Goal: Task Accomplishment & Management: Manage account settings

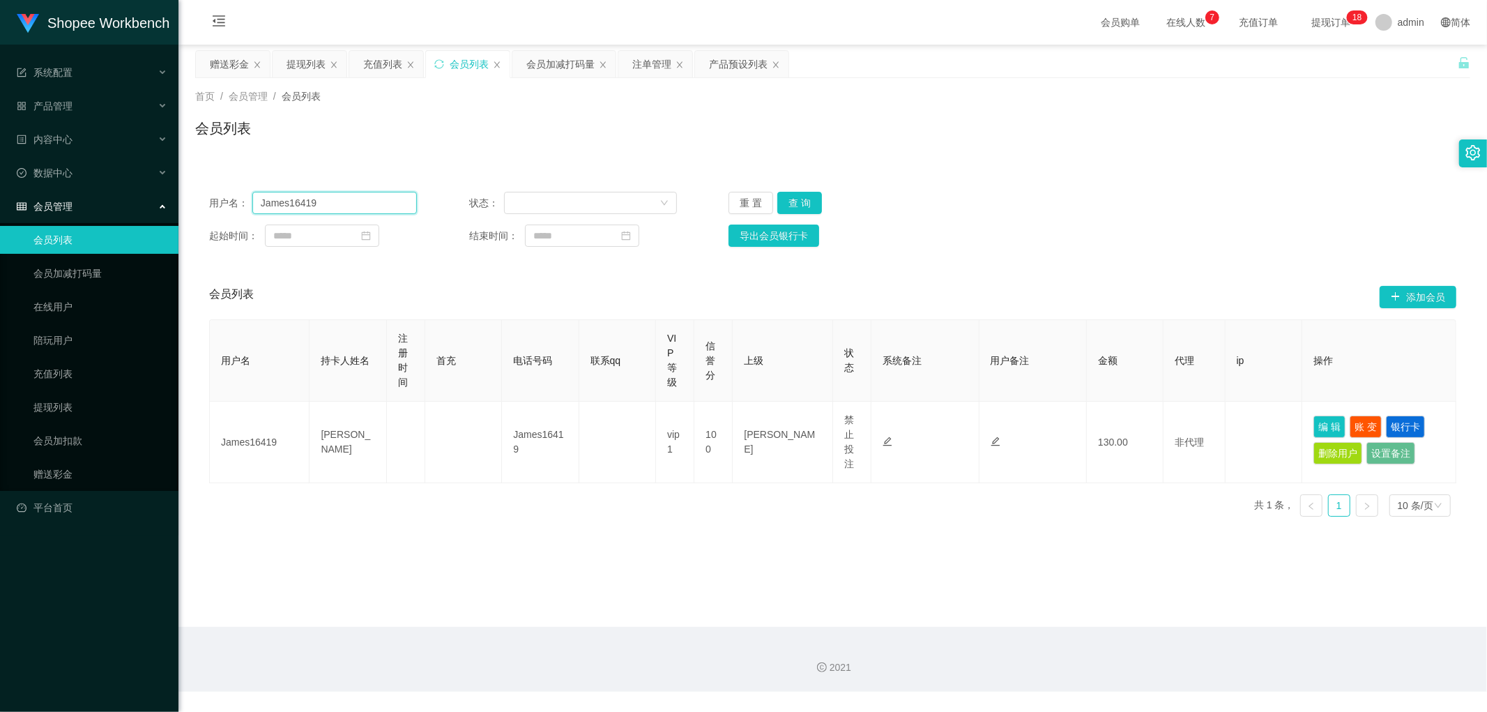
drag, startPoint x: 343, startPoint y: 197, endPoint x: 354, endPoint y: 206, distance: 13.4
click at [347, 197] on input "James16419" at bounding box center [334, 203] width 165 height 22
paste input "in123@"
type input "Jin123@"
drag, startPoint x: 796, startPoint y: 202, endPoint x: 929, endPoint y: 224, distance: 134.9
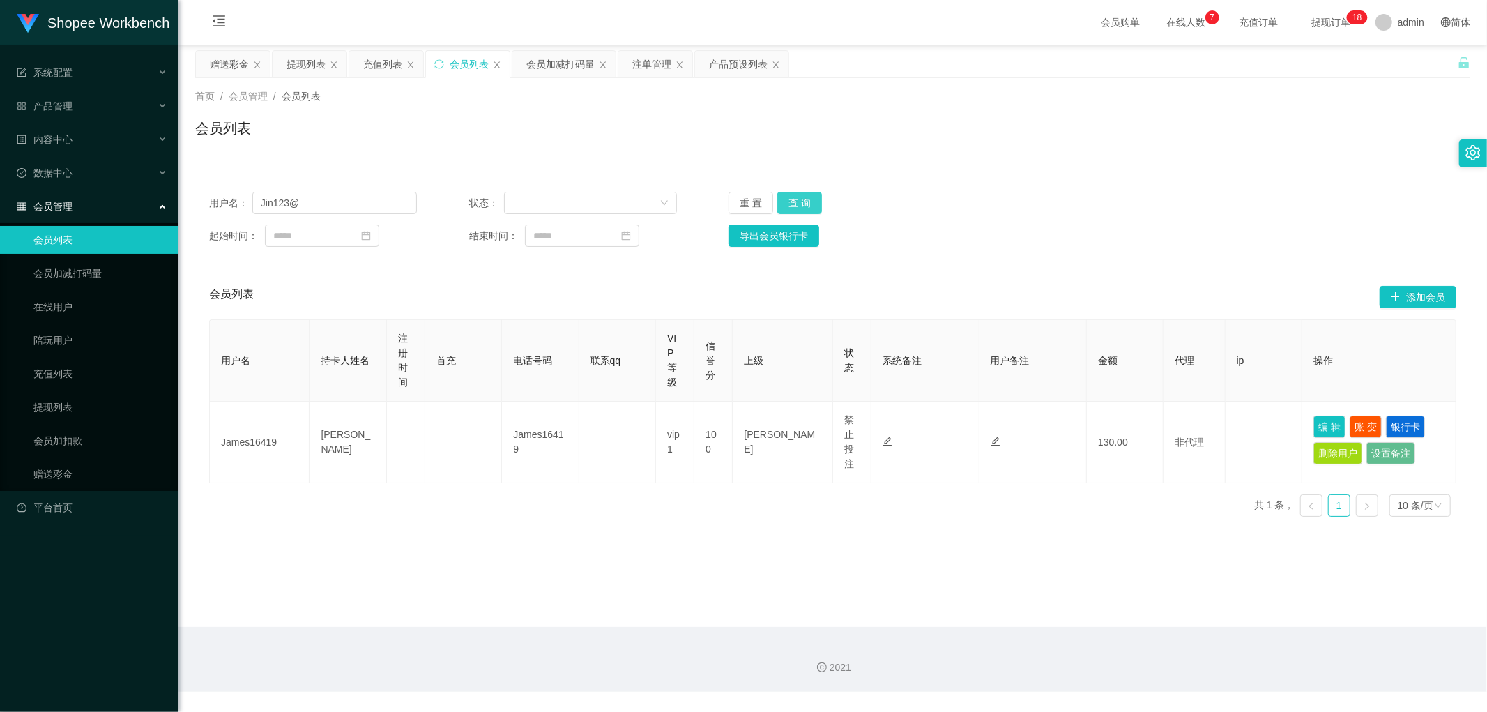
click at [804, 205] on button "查 询" at bounding box center [799, 203] width 45 height 22
click at [1221, 232] on div "起始时间： 结束时间： 导出会员银行卡" at bounding box center [832, 236] width 1247 height 22
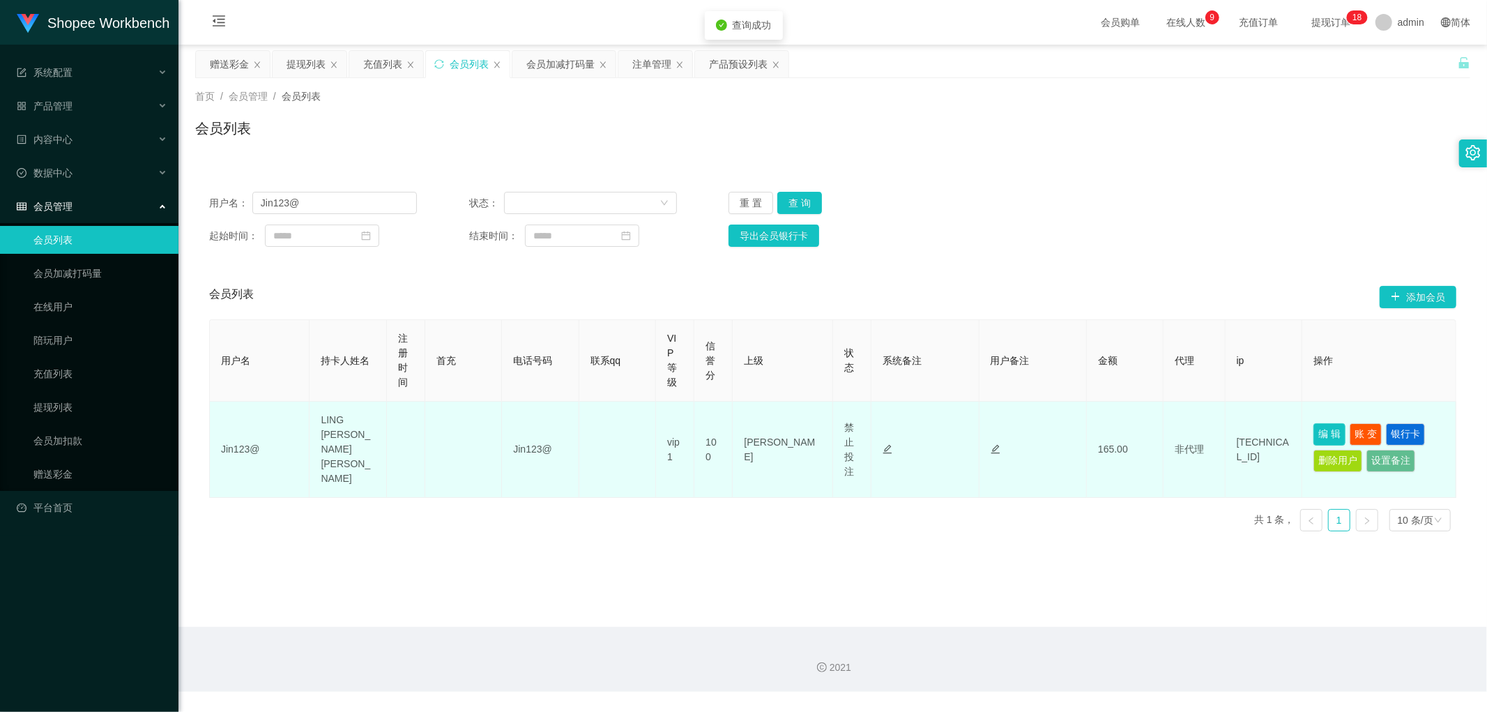
click at [1320, 430] on button "编 辑" at bounding box center [1330, 434] width 32 height 22
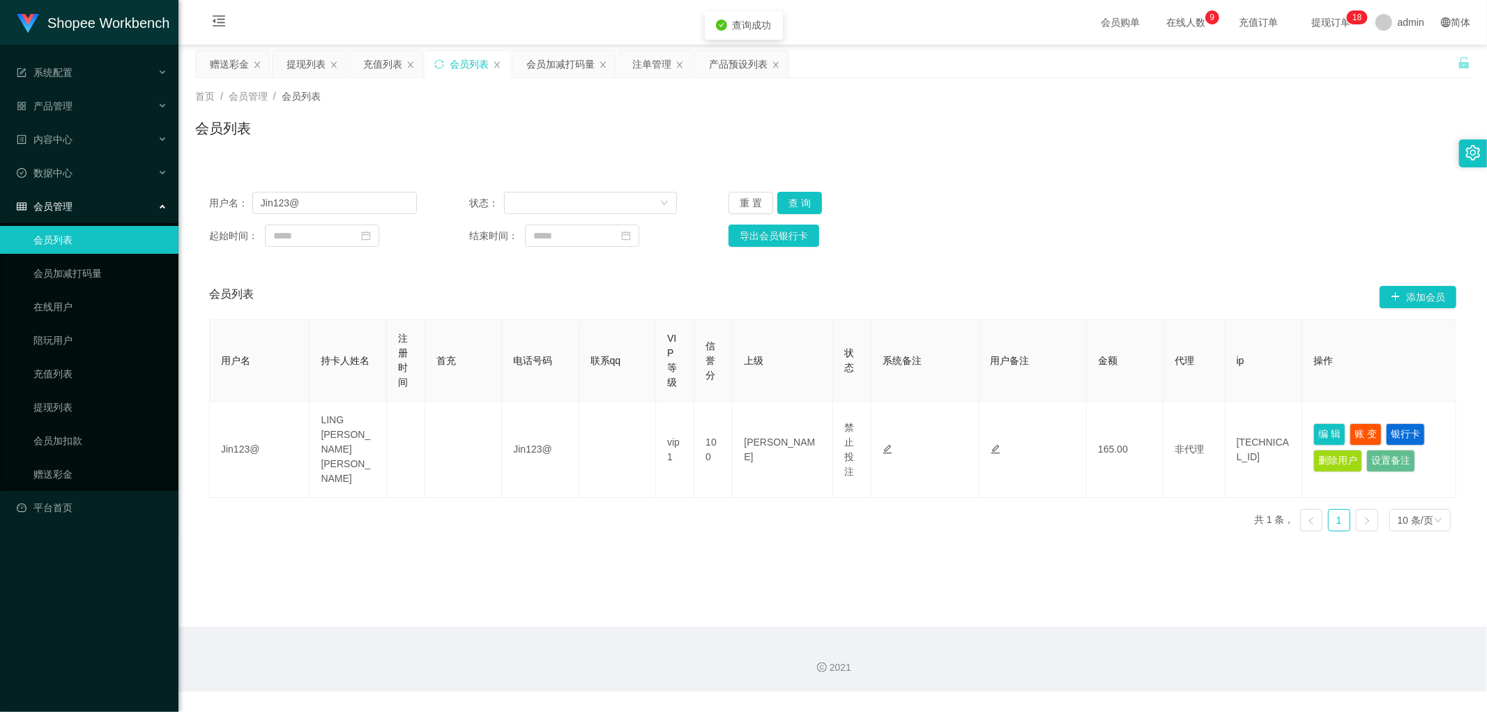
type input "Jin123@"
type input "LING [PERSON_NAME] [PERSON_NAME]"
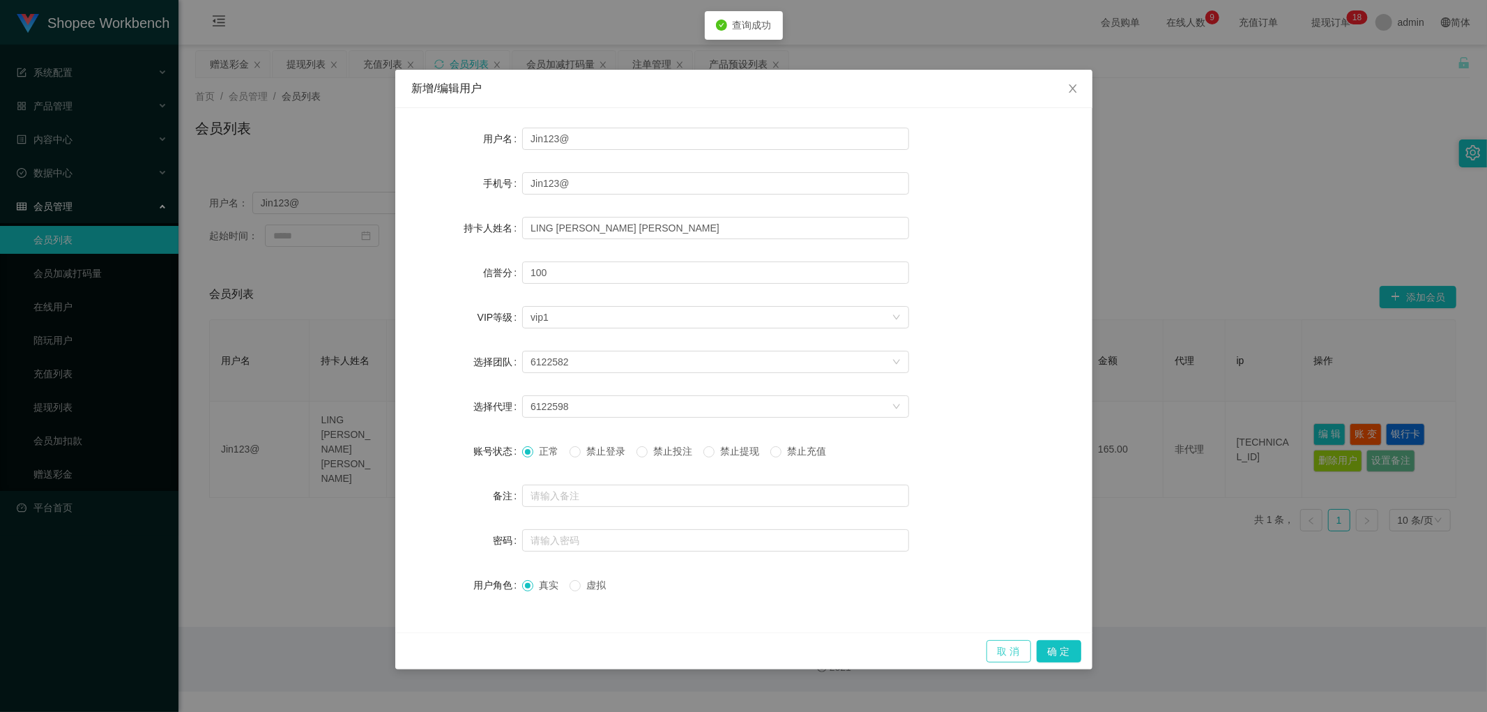
click at [1013, 655] on button "取 消" at bounding box center [1009, 651] width 45 height 22
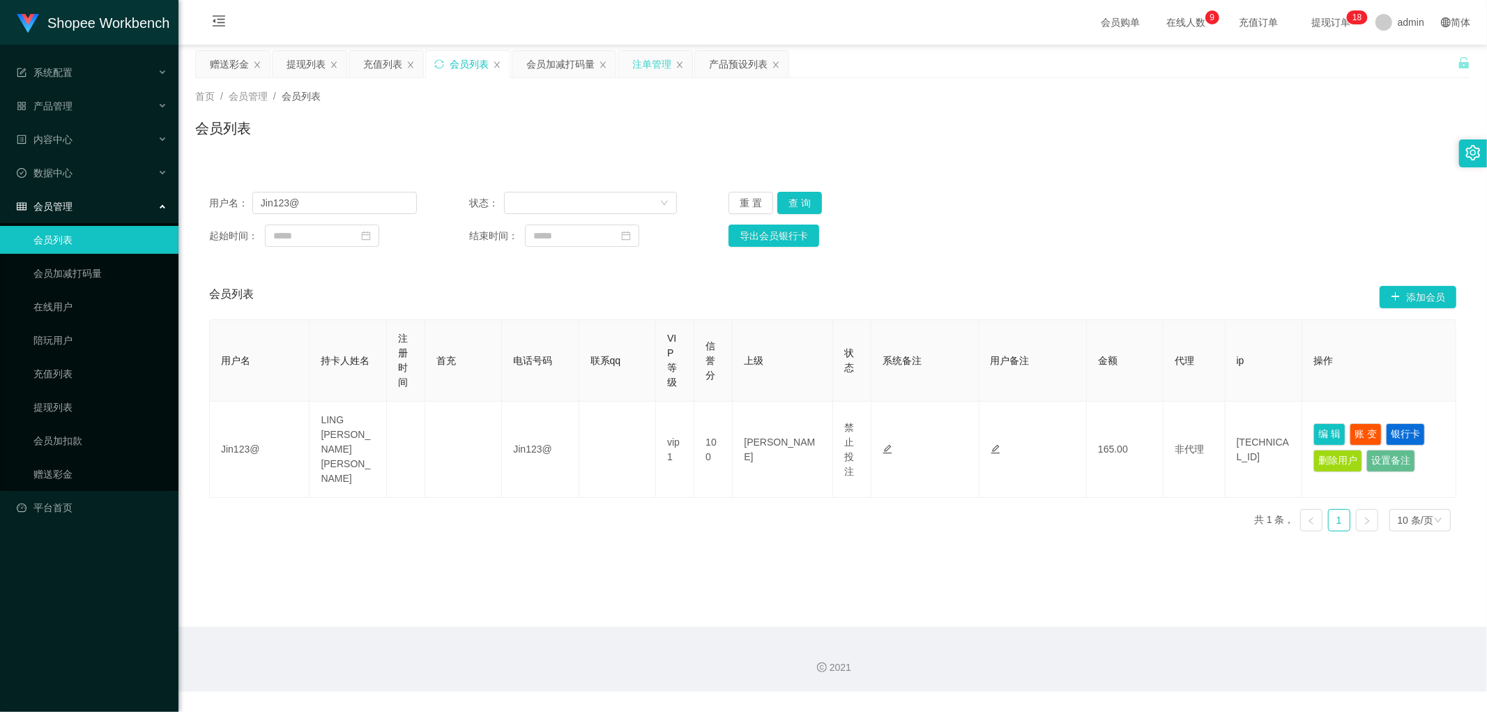
click at [635, 64] on div "注单管理" at bounding box center [651, 64] width 39 height 26
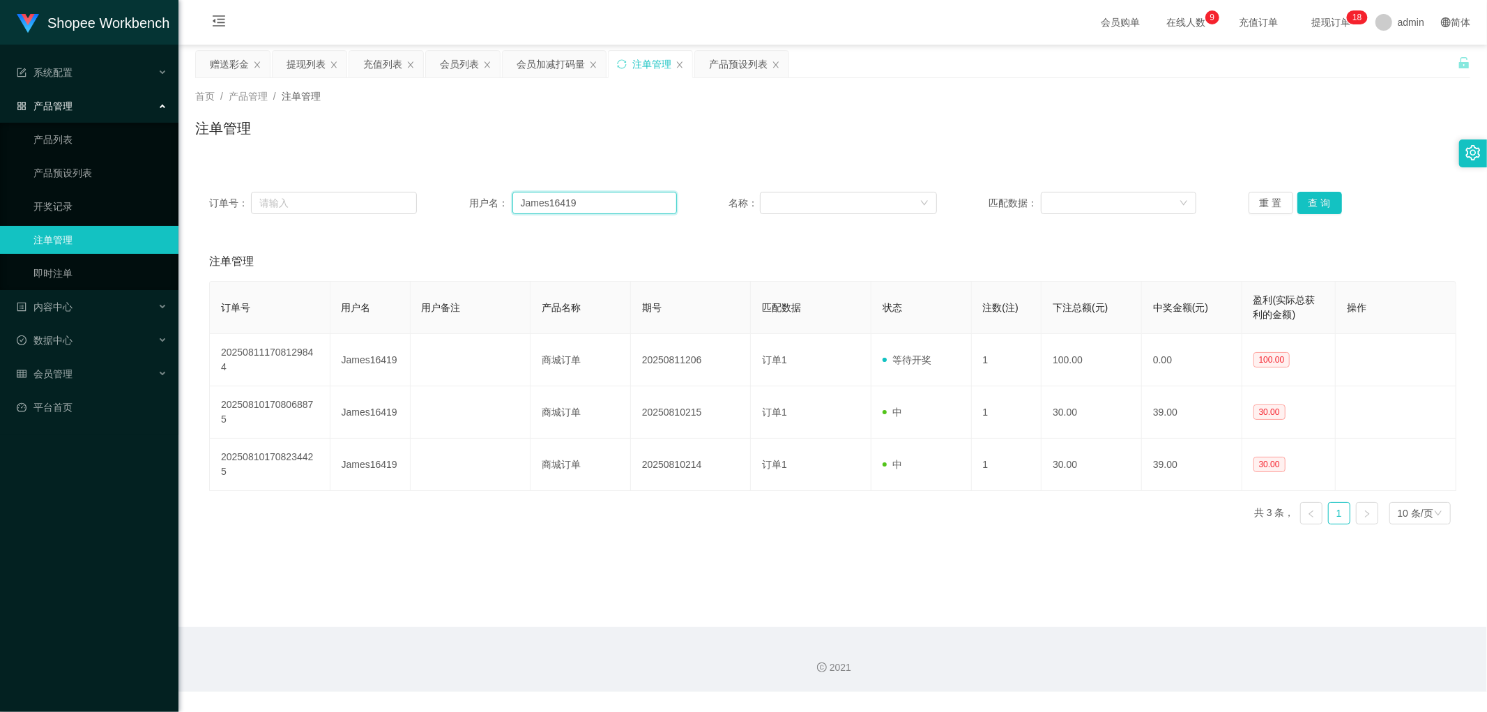
click at [618, 204] on input "James16419" at bounding box center [595, 203] width 165 height 22
paste input "in123@"
type input "Jin123@"
click at [1323, 196] on button "查 询" at bounding box center [1320, 203] width 45 height 22
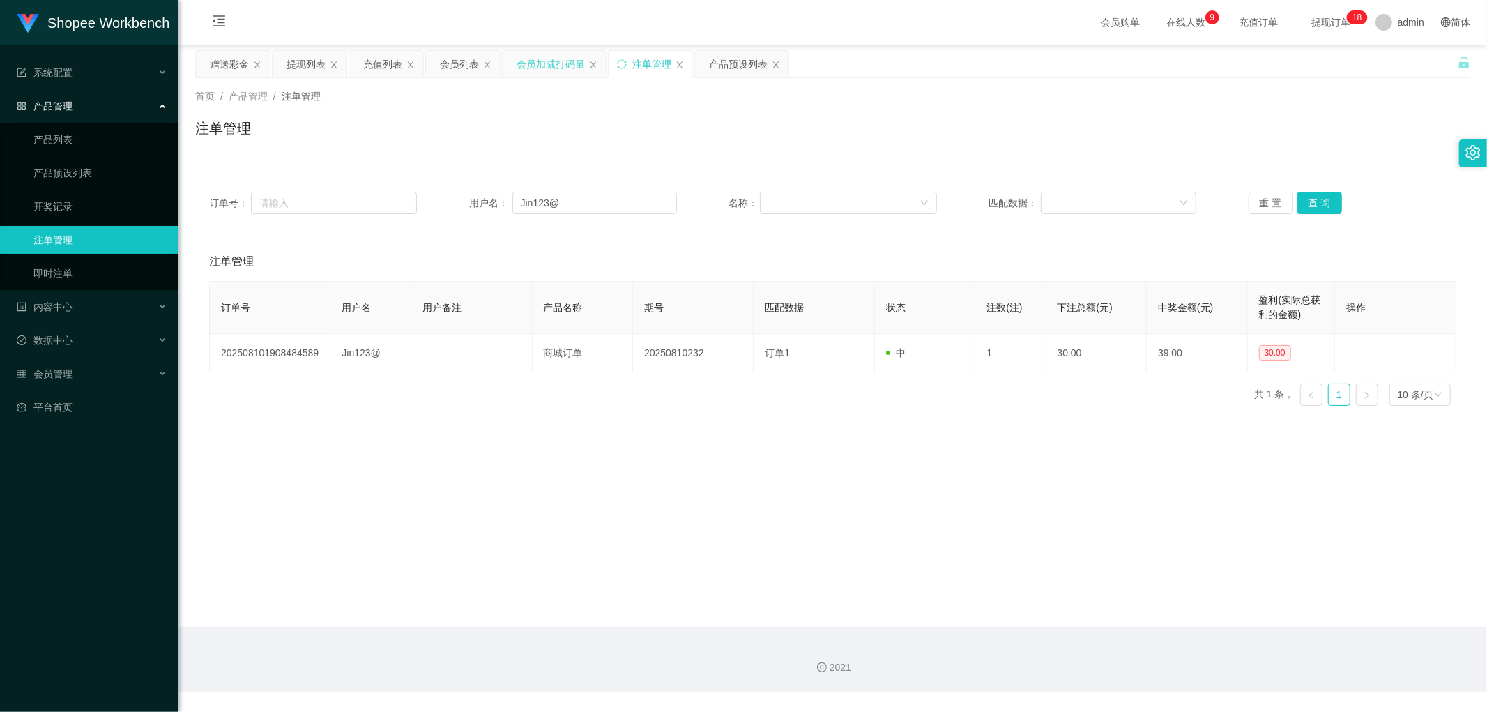
click at [542, 61] on div "会员加减打码量" at bounding box center [551, 64] width 68 height 26
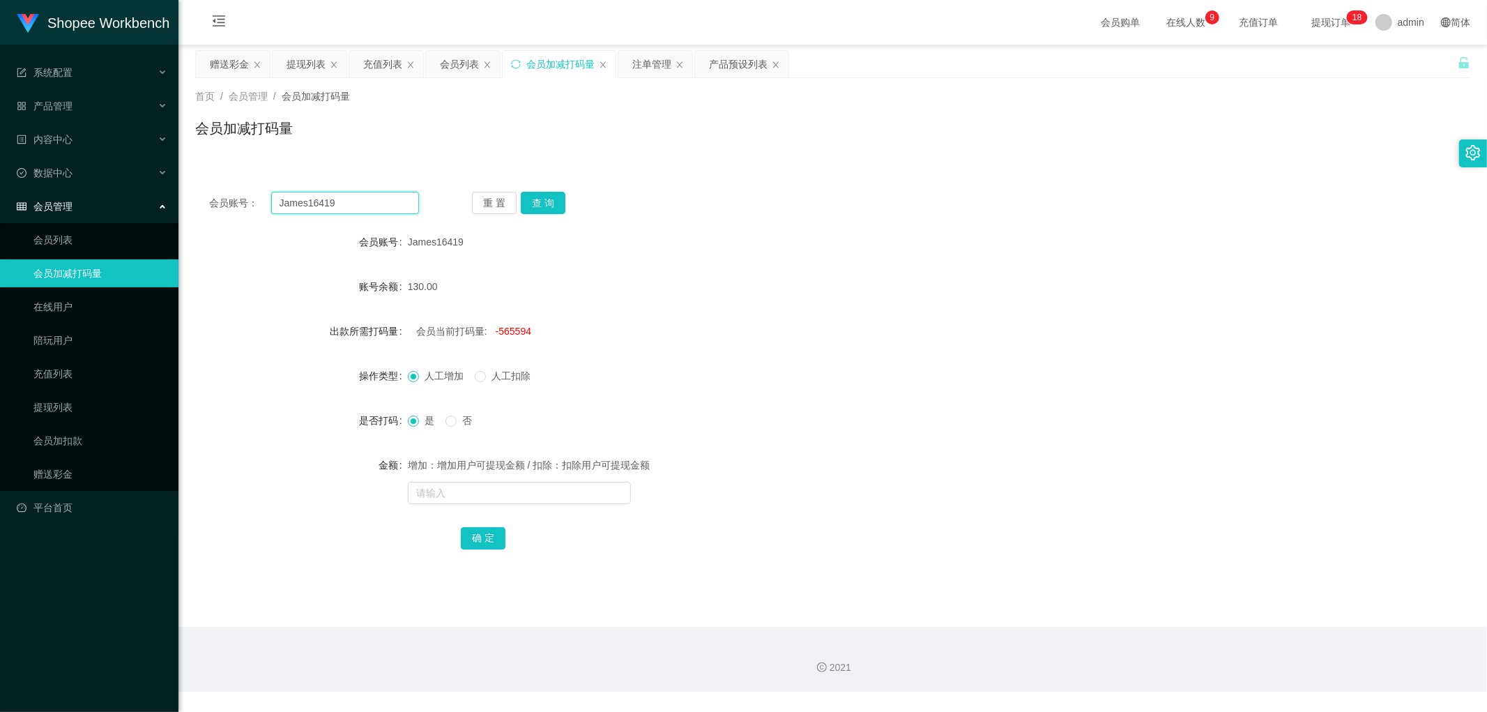
click at [365, 202] on input "James16419" at bounding box center [345, 203] width 149 height 22
paste input "Jin123@"
drag, startPoint x: 532, startPoint y: 199, endPoint x: 597, endPoint y: 203, distance: 65.0
click at [533, 199] on button "查 询" at bounding box center [543, 203] width 45 height 22
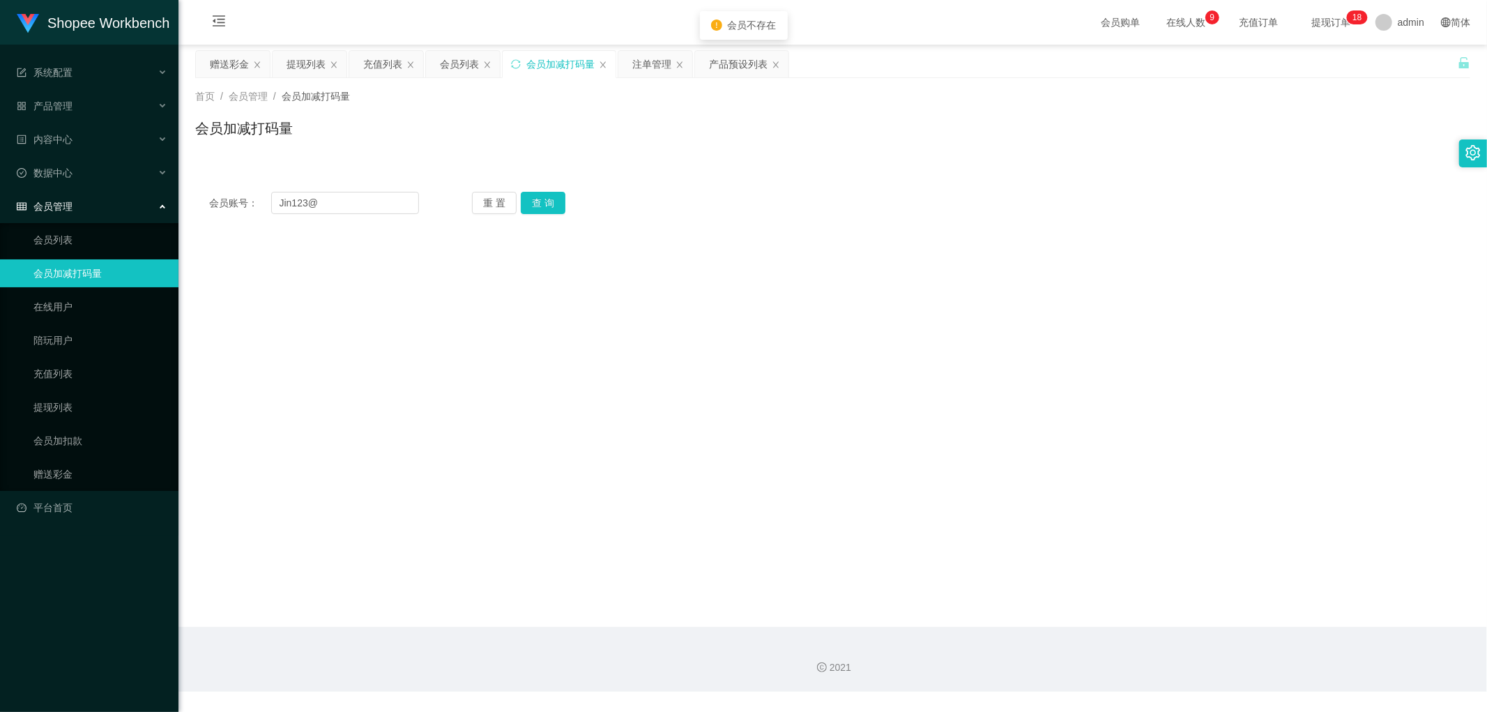
click at [659, 192] on div "重 置 查 询" at bounding box center [577, 203] width 210 height 22
drag, startPoint x: 354, startPoint y: 203, endPoint x: 180, endPoint y: 207, distance: 174.4
click at [180, 207] on main "关闭左侧 关闭右侧 关闭其它 刷新页面 赠送彩金 提现列表 充值列表 会员列表 会员加减打码量 注单管理 产品预设列表 首页 / 会员管理 / 会员加减打码量…" at bounding box center [833, 336] width 1309 height 582
type input "Jin123@"
drag, startPoint x: 547, startPoint y: 210, endPoint x: 584, endPoint y: 213, distance: 37.1
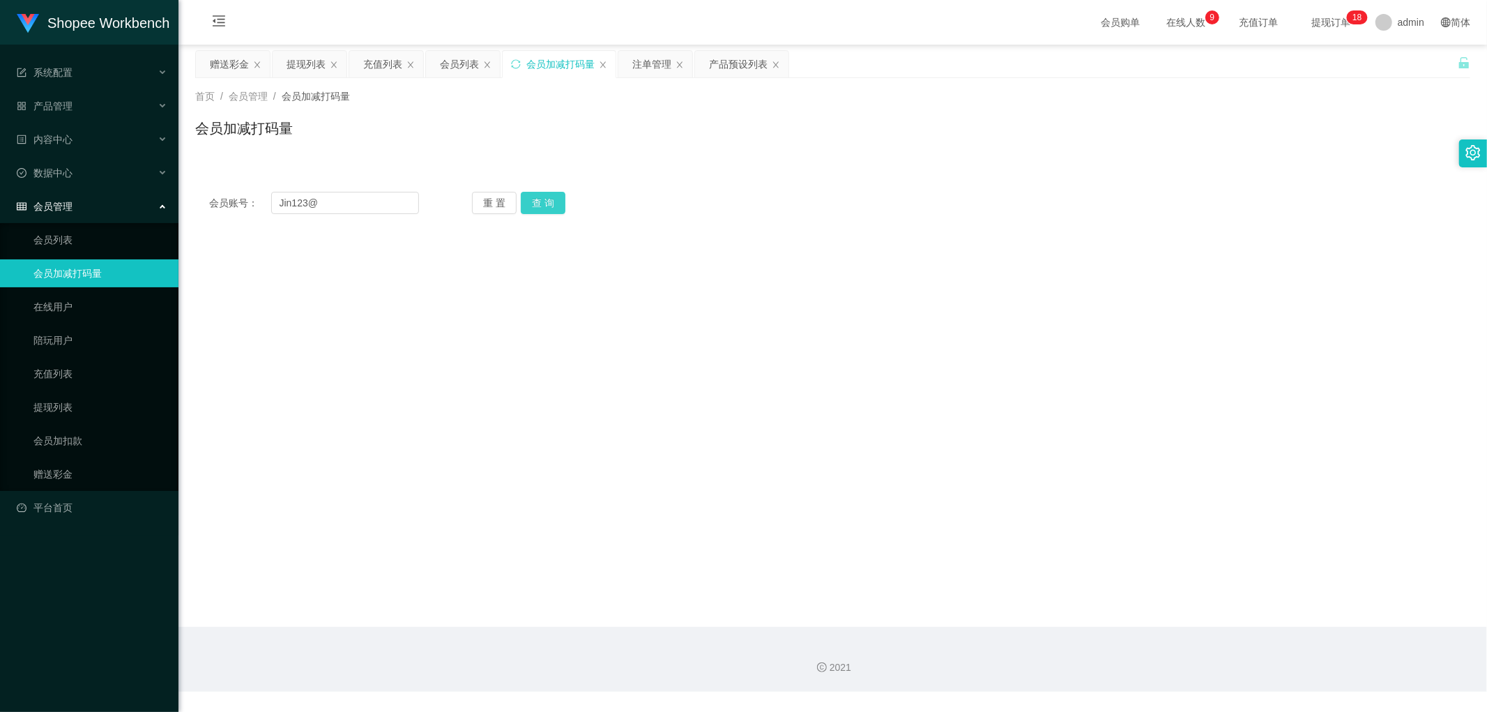
click at [548, 211] on button "查 询" at bounding box center [543, 203] width 45 height 22
click at [750, 192] on div "会员账号： Jin123@ 重 置 查 询" at bounding box center [832, 203] width 1275 height 22
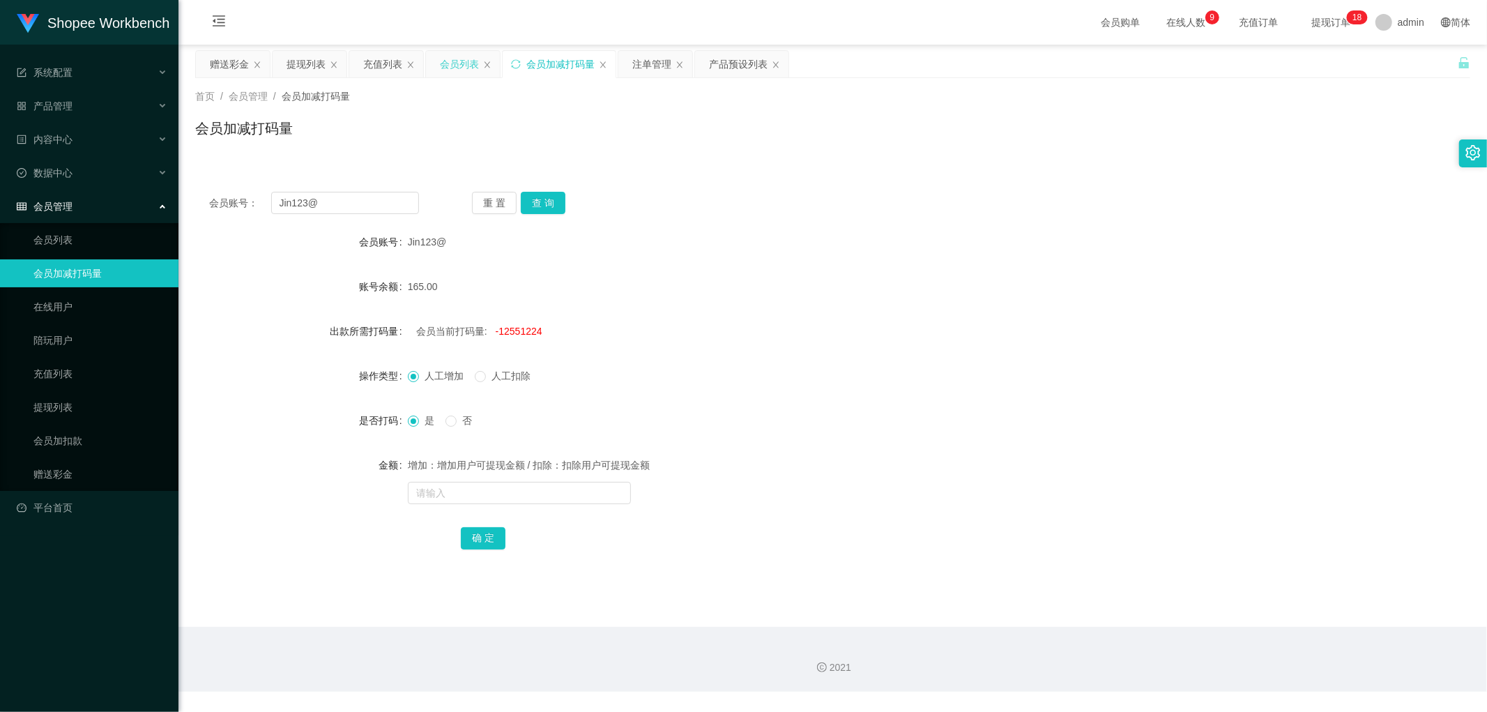
click at [470, 64] on div "会员列表" at bounding box center [459, 64] width 39 height 26
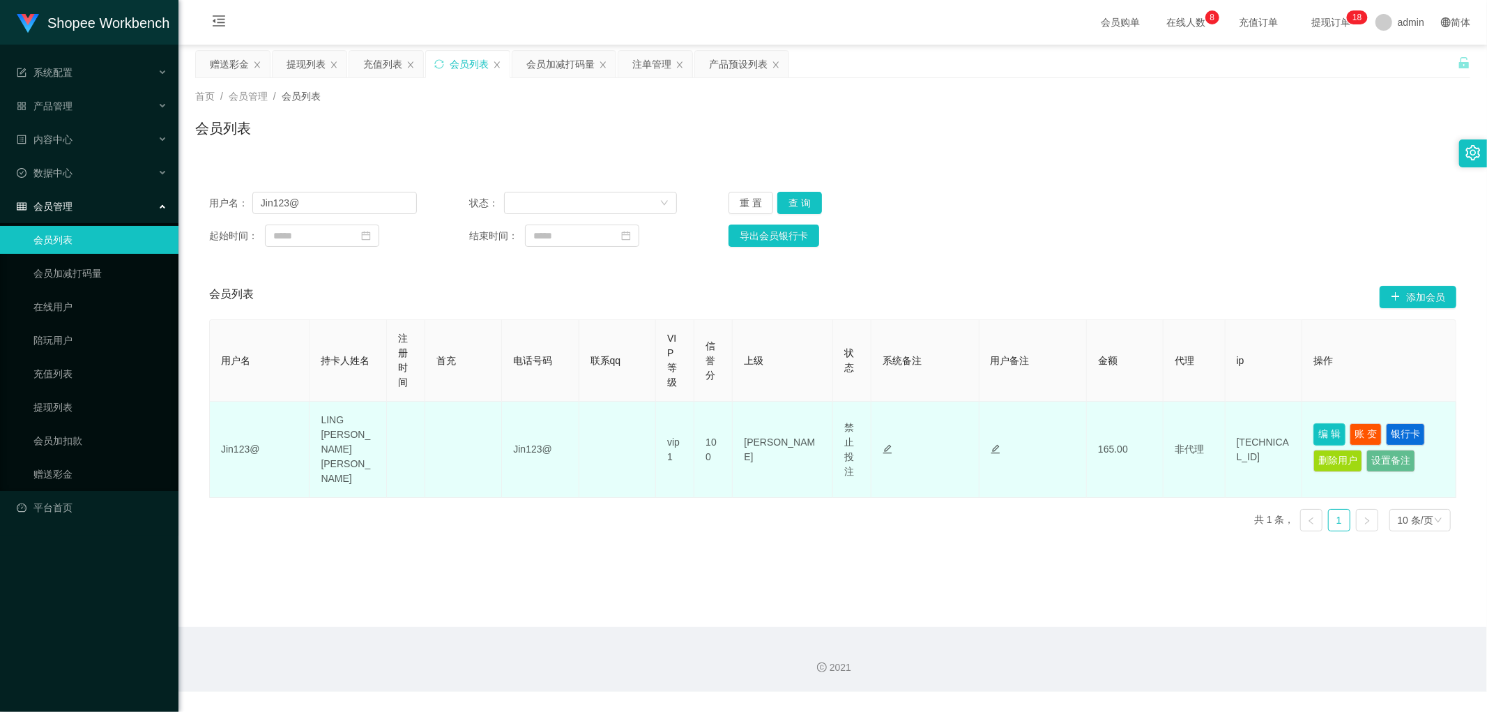
click at [1319, 426] on button "编 辑" at bounding box center [1330, 434] width 32 height 22
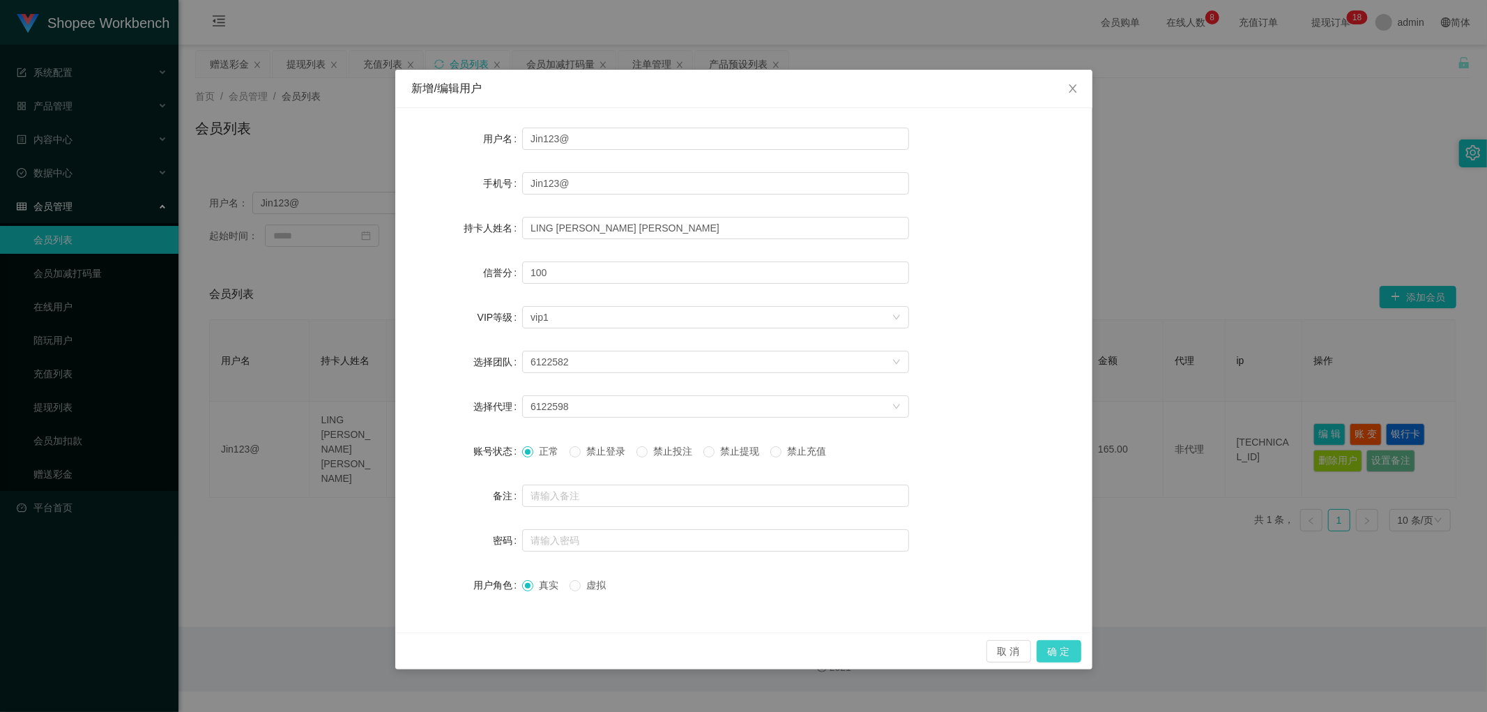
click at [1068, 650] on button "确 定" at bounding box center [1059, 651] width 45 height 22
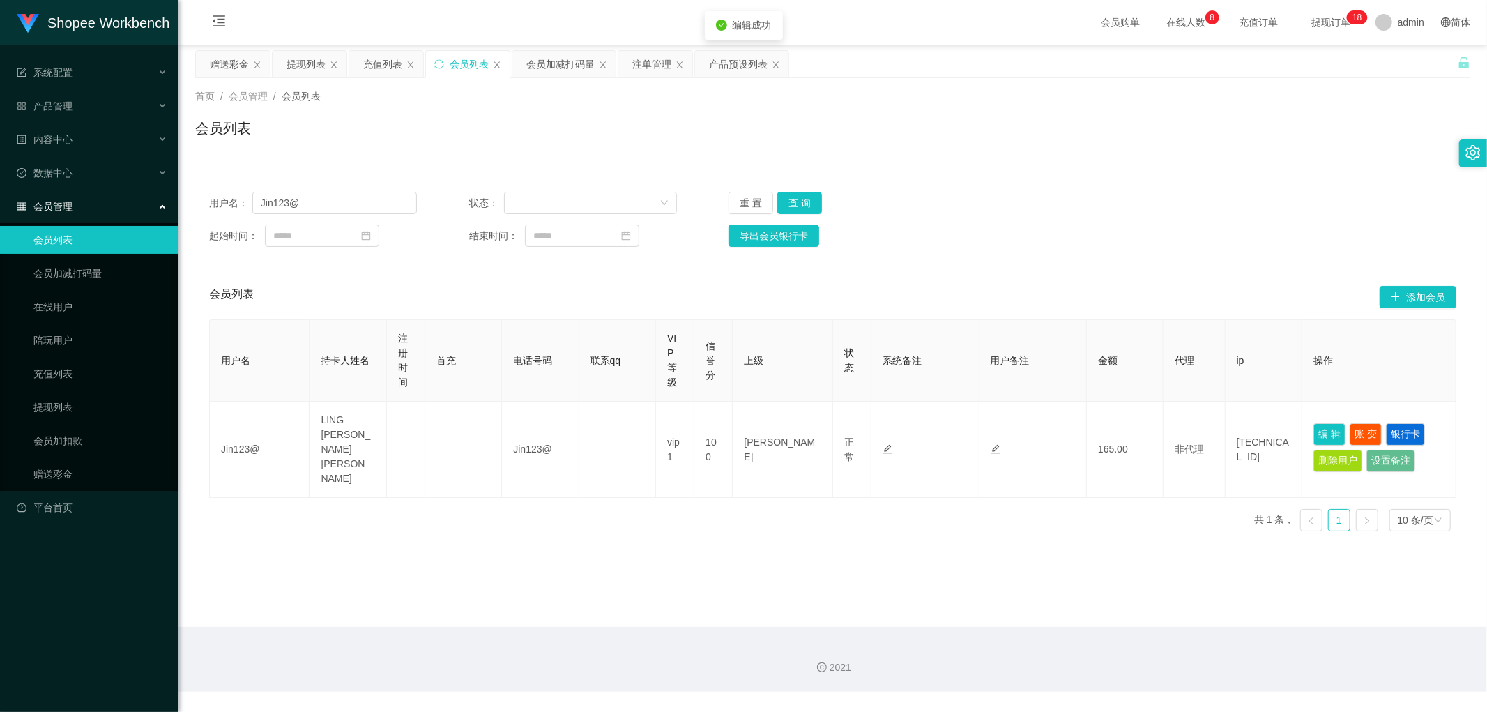
click at [784, 582] on main "关闭左侧 关闭右侧 关闭其它 刷新页面 赠送彩金 提现列表 充值列表 会员列表 会员加减打码量 注单管理 产品预设列表 首页 / 会员管理 / 会员列表 / …" at bounding box center [833, 336] width 1309 height 582
drag, startPoint x: 800, startPoint y: 201, endPoint x: 1165, endPoint y: 210, distance: 364.8
click at [803, 202] on button "查 询" at bounding box center [799, 203] width 45 height 22
click at [1251, 204] on div "用户名： Jin123@ 状态： 重 置 查 询" at bounding box center [832, 203] width 1247 height 22
click at [1318, 423] on button "编 辑" at bounding box center [1330, 434] width 32 height 22
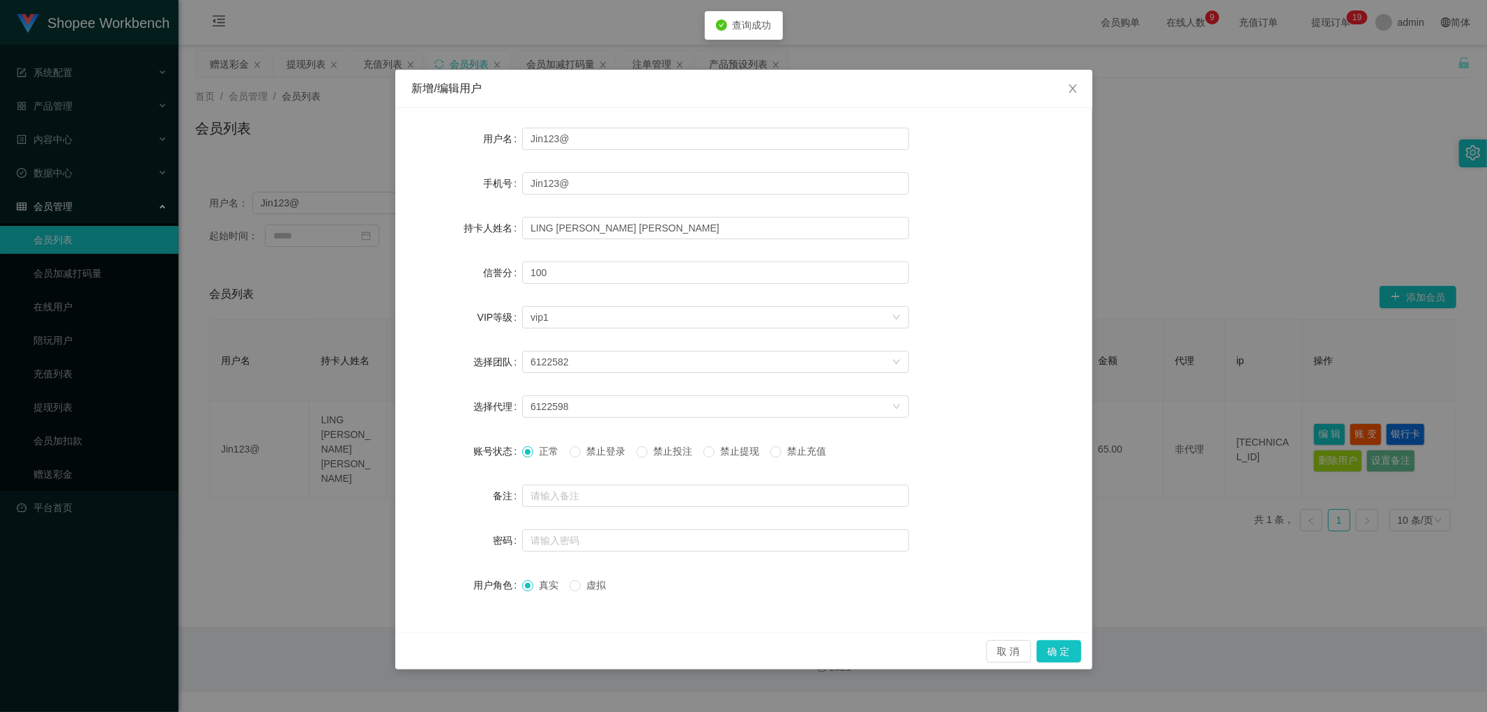
click at [660, 452] on span "禁止投注" at bounding box center [673, 451] width 50 height 11
click at [1054, 660] on button "确 定" at bounding box center [1059, 651] width 45 height 22
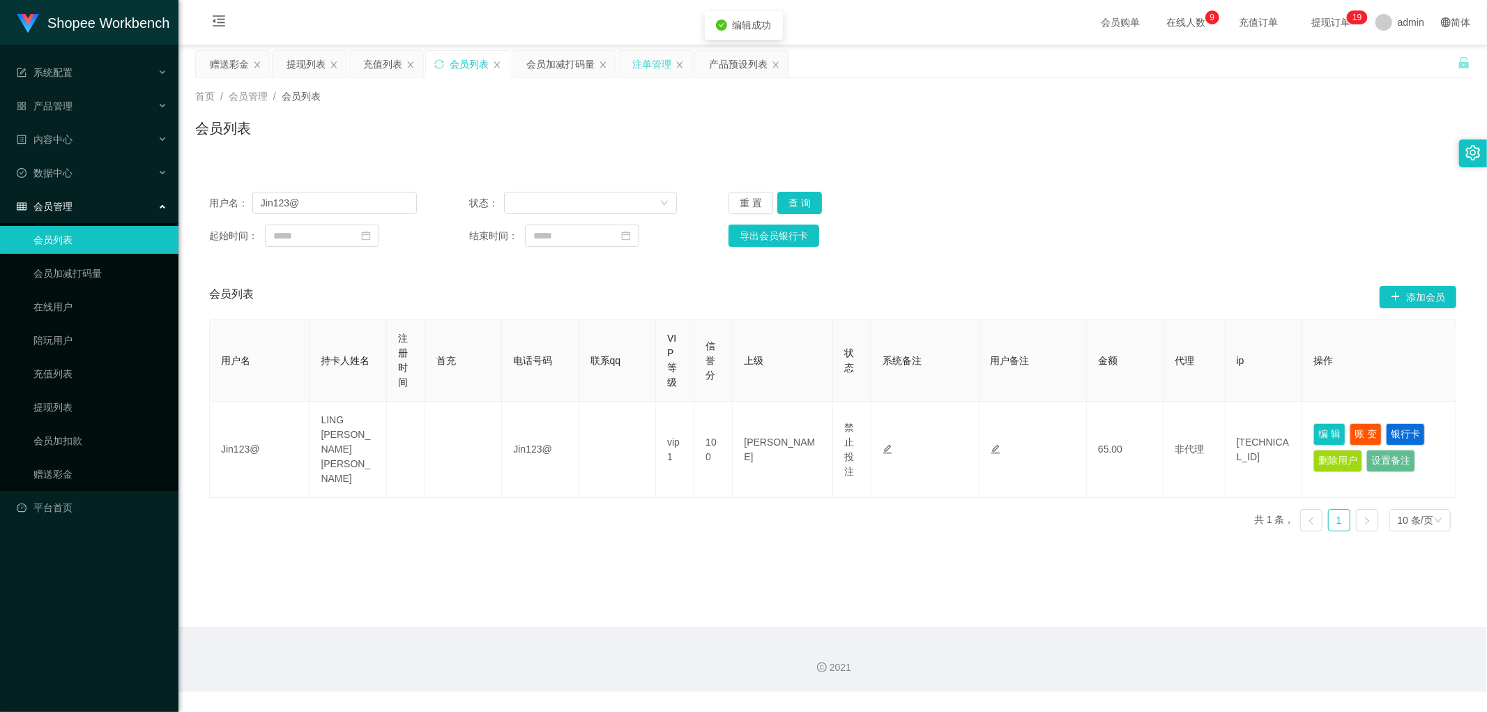
click at [643, 64] on div "注单管理" at bounding box center [651, 64] width 39 height 26
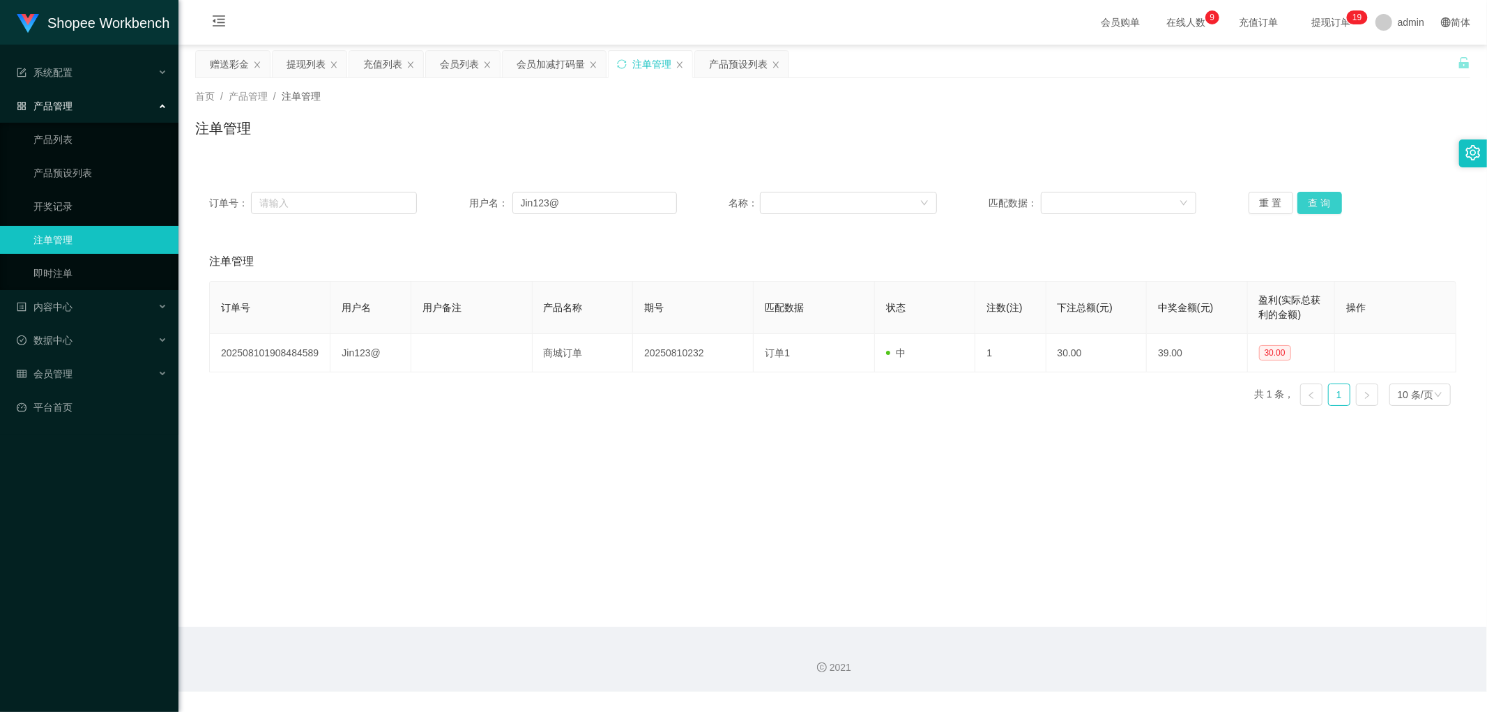
drag, startPoint x: 1315, startPoint y: 196, endPoint x: 1319, endPoint y: 209, distance: 13.7
click at [1316, 198] on button "查 询" at bounding box center [1320, 203] width 45 height 22
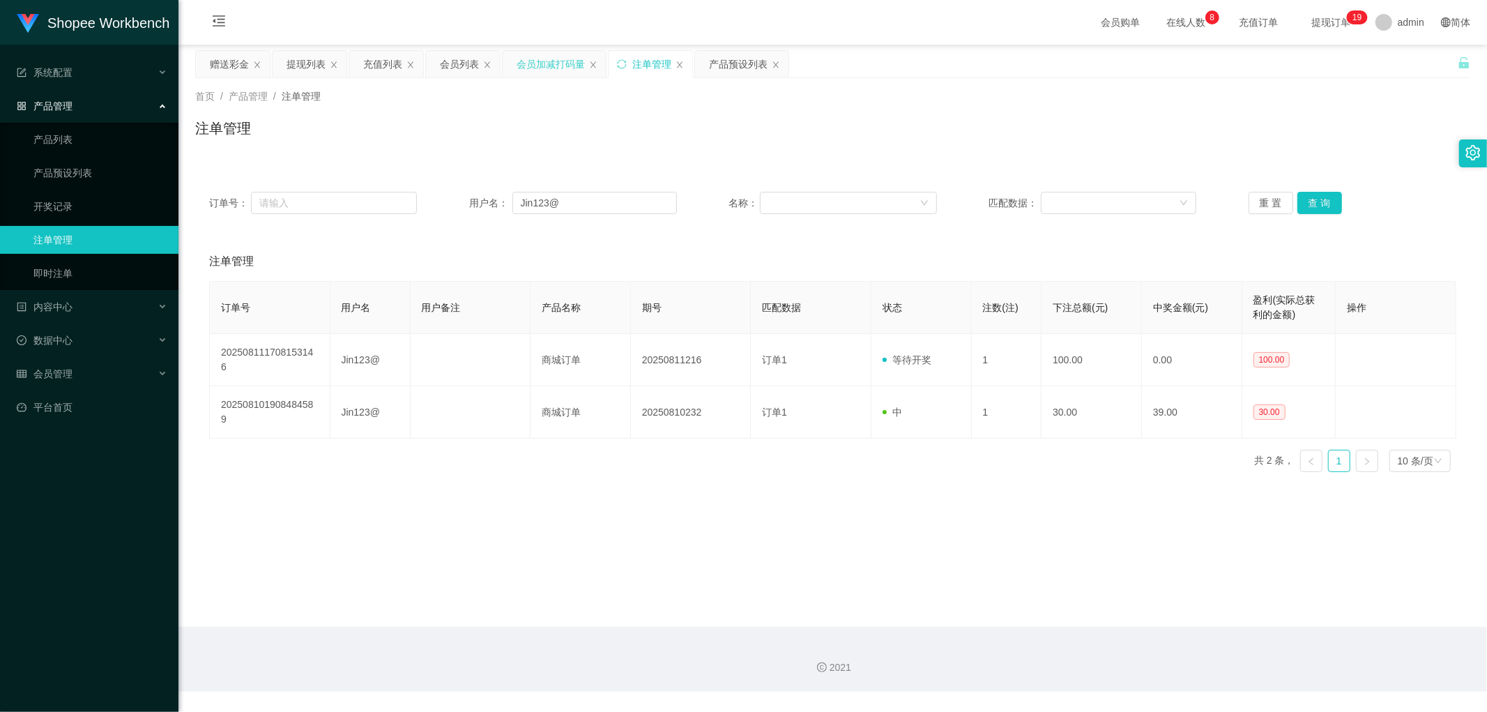
click at [527, 66] on div "会员加减打码量" at bounding box center [551, 64] width 68 height 26
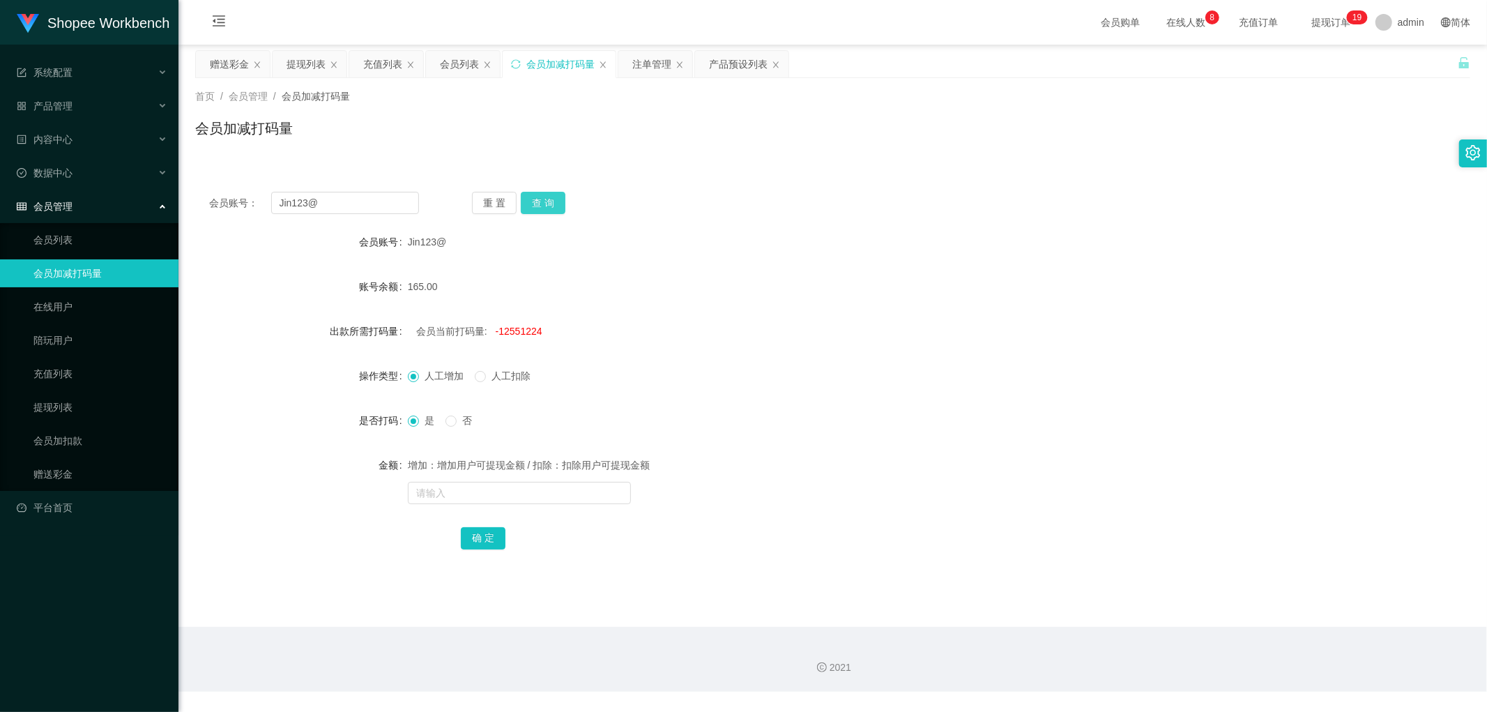
click at [541, 199] on button "查 询" at bounding box center [543, 203] width 45 height 22
click at [523, 323] on div "会员当前打码量: -12551124" at bounding box center [780, 331] width 744 height 28
click at [523, 324] on div "会员当前打码量: -12551124" at bounding box center [780, 331] width 744 height 28
copy span "12551124"
drag, startPoint x: 462, startPoint y: 494, endPoint x: 481, endPoint y: 526, distance: 37.6
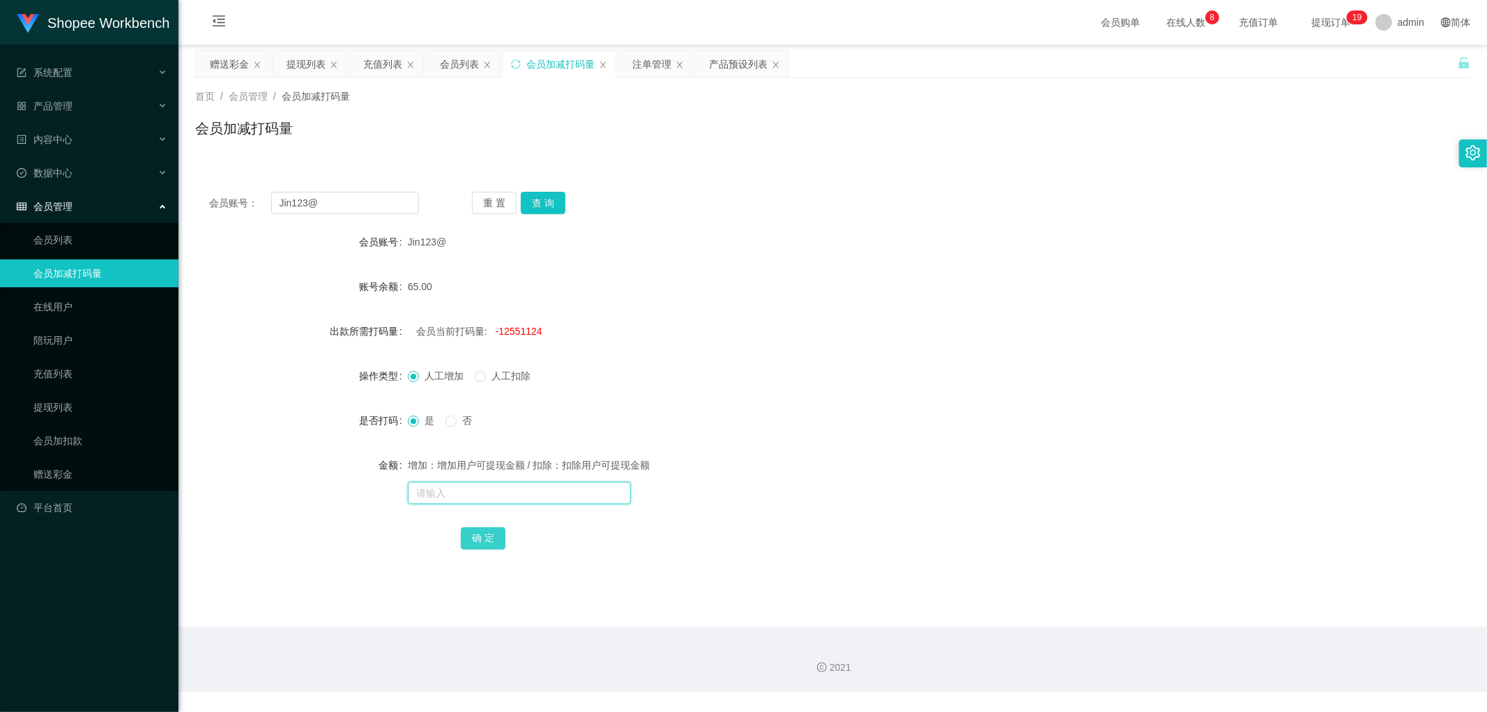
click at [462, 496] on input "text" at bounding box center [519, 493] width 223 height 22
paste input "12551124"
type input "12551124"
click at [485, 535] on button "确 定" at bounding box center [483, 538] width 45 height 22
click at [475, 485] on input "text" at bounding box center [519, 493] width 223 height 22
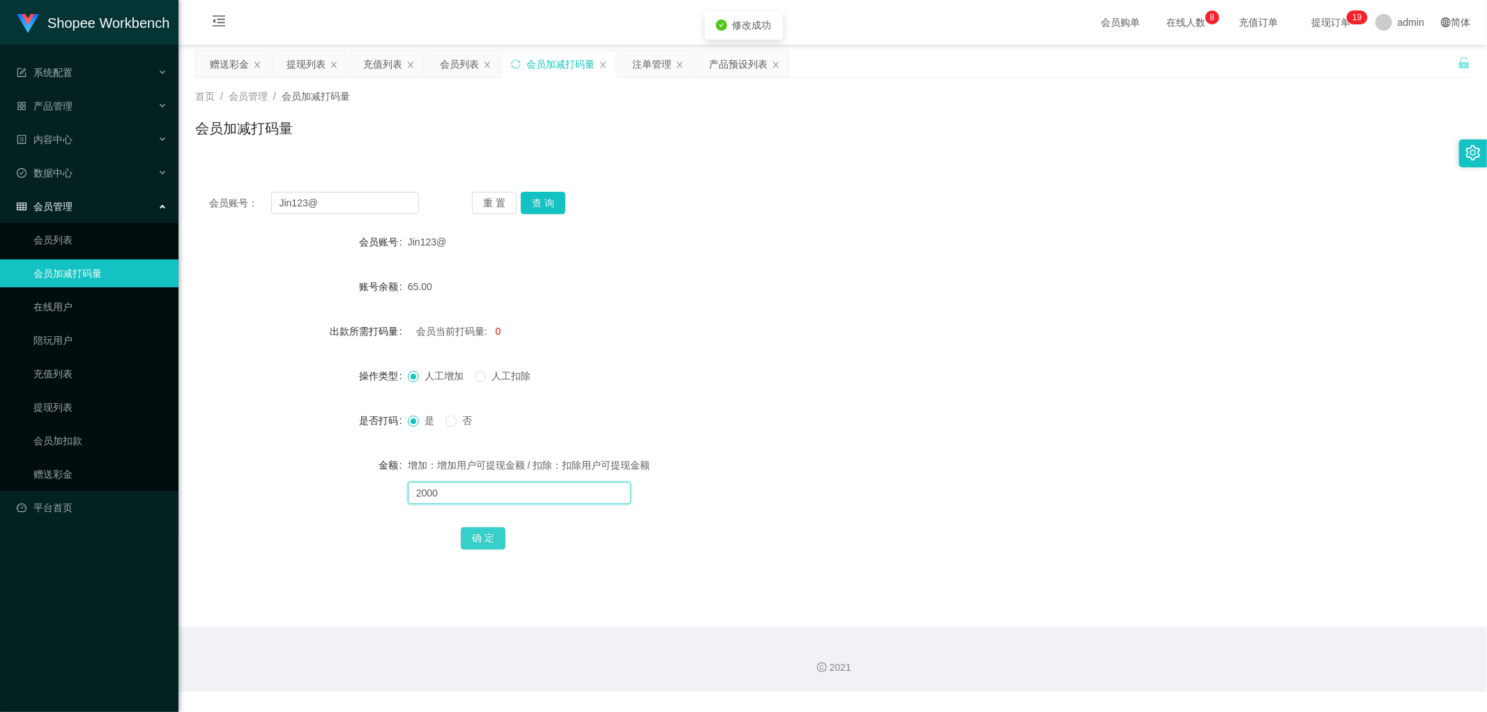
type input "2000"
click at [492, 536] on button "确 定" at bounding box center [483, 538] width 45 height 22
drag, startPoint x: 889, startPoint y: 356, endPoint x: 883, endPoint y: 346, distance: 11.9
click at [883, 346] on form "会员账号 Jin123@ 账号余额 65.00 出款所需打码量 会员当前打码量: 2000 操作类型 人工增加 人工扣除 是否打码 是 否 金额 增加：增加用…" at bounding box center [832, 390] width 1275 height 324
click at [461, 56] on div "会员列表" at bounding box center [459, 64] width 39 height 26
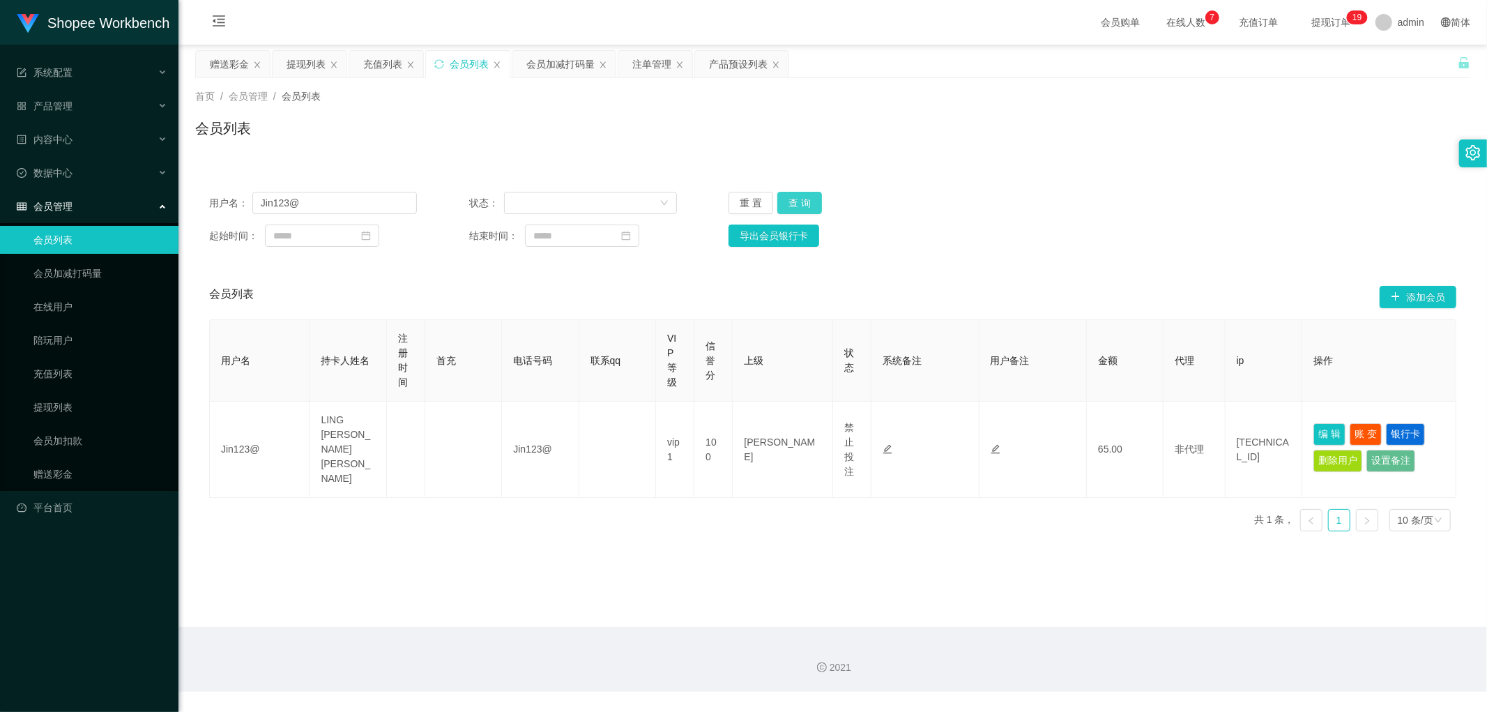
click at [803, 204] on button "查 询" at bounding box center [799, 203] width 45 height 22
drag, startPoint x: 1181, startPoint y: 184, endPoint x: 1183, endPoint y: 197, distance: 13.5
click at [1181, 184] on div "用户名： Jin123@ 状态： 重 置 查 询 起始时间： 结束时间： 导出会员银行卡" at bounding box center [832, 219] width 1275 height 83
drag, startPoint x: 547, startPoint y: 64, endPoint x: 570, endPoint y: 94, distance: 37.8
click at [548, 66] on div "会员加减打码量" at bounding box center [560, 64] width 68 height 26
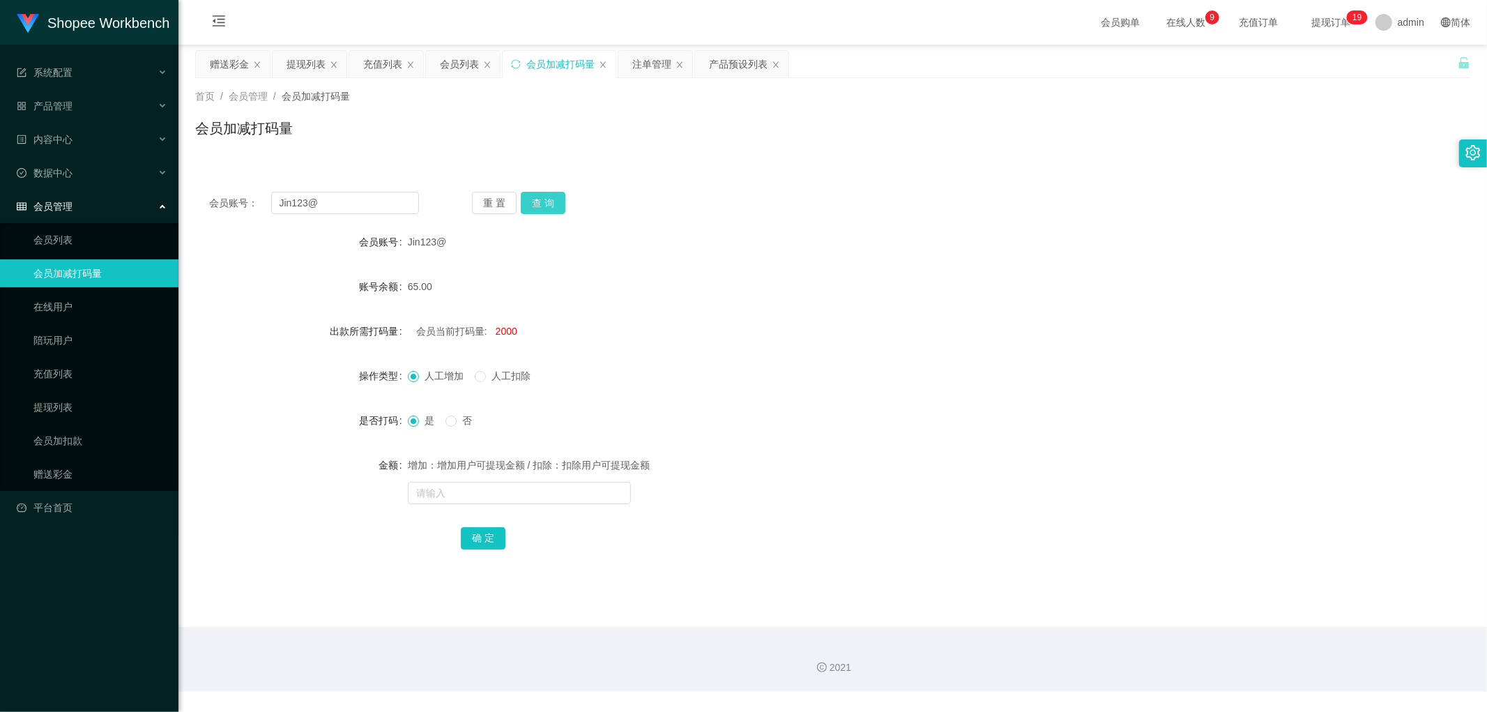
click at [546, 199] on button "查 询" at bounding box center [543, 203] width 45 height 22
drag, startPoint x: 1081, startPoint y: 169, endPoint x: 1263, endPoint y: 51, distance: 217.2
click at [1093, 162] on div "会员账号： Jin123@ 重 置 查 询 会员账号 Jin123@ 账号余额 195.00 出款所需打码量 会员当前打码量: 2000 操作类型 人工增加 …" at bounding box center [832, 371] width 1275 height 421
